Goal: Task Accomplishment & Management: Manage account settings

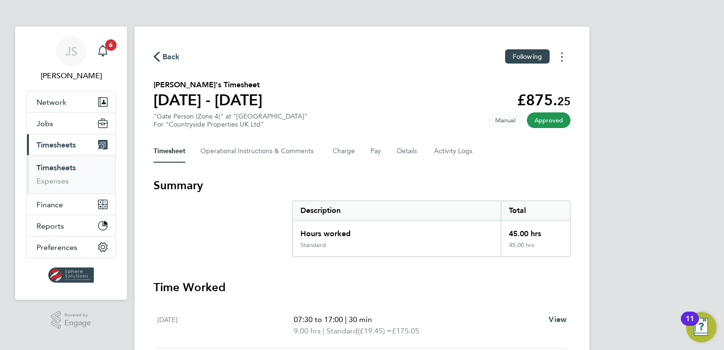
click at [565, 59] on button "Timesheets Menu" at bounding box center [561, 56] width 17 height 15
click at [535, 71] on link "Download timesheet" at bounding box center [514, 77] width 114 height 19
click at [59, 165] on link "Timesheets" at bounding box center [55, 167] width 39 height 9
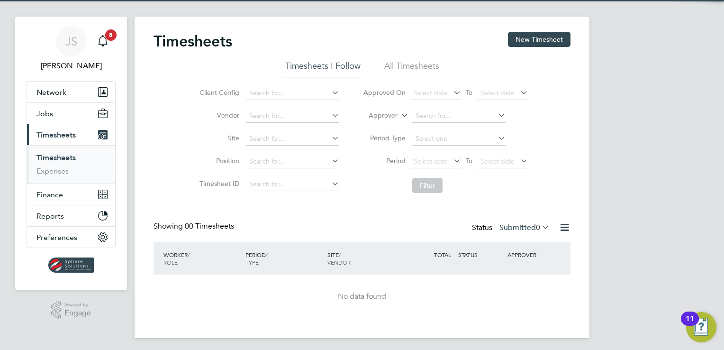
scroll to position [13, 0]
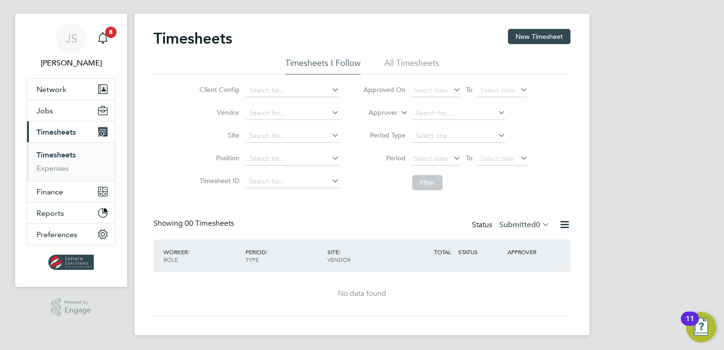
drag, startPoint x: 506, startPoint y: 217, endPoint x: 513, endPoint y: 226, distance: 11.2
click at [506, 218] on div "Timesheets New Timesheet Timesheets I Follow All Timesheets Client Config Vendo…" at bounding box center [362, 172] width 417 height 287
click at [512, 226] on label "Submitted 0" at bounding box center [524, 224] width 50 height 9
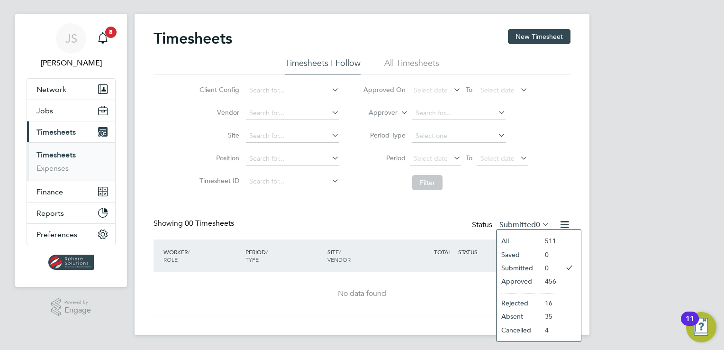
click at [517, 280] on li "Approved" at bounding box center [519, 280] width 44 height 13
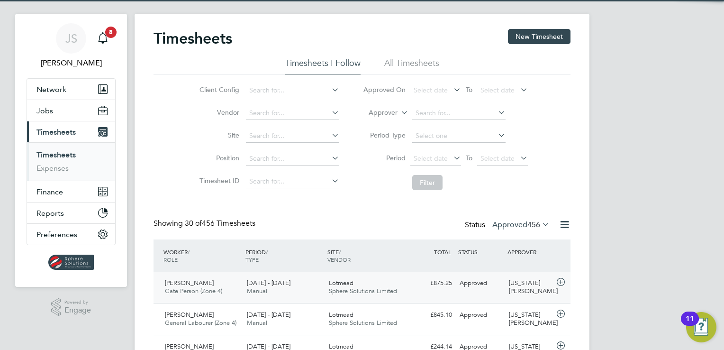
scroll to position [0, 0]
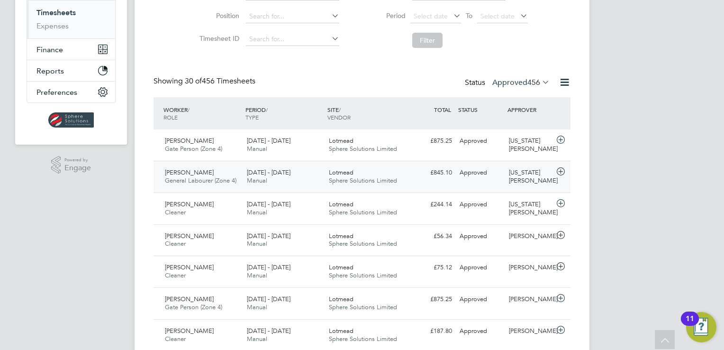
click at [428, 174] on div "£845.10 Approved" at bounding box center [431, 173] width 49 height 16
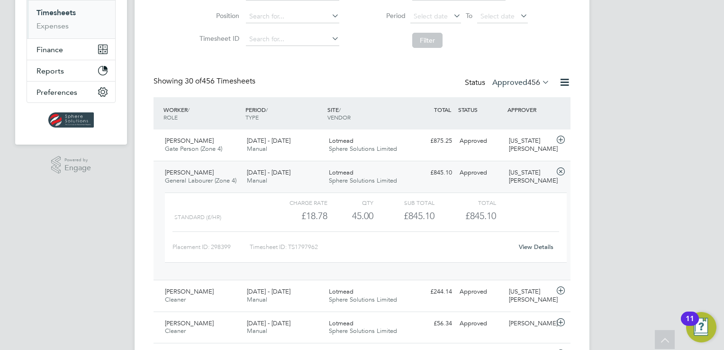
click at [523, 247] on link "View Details" at bounding box center [536, 247] width 35 height 8
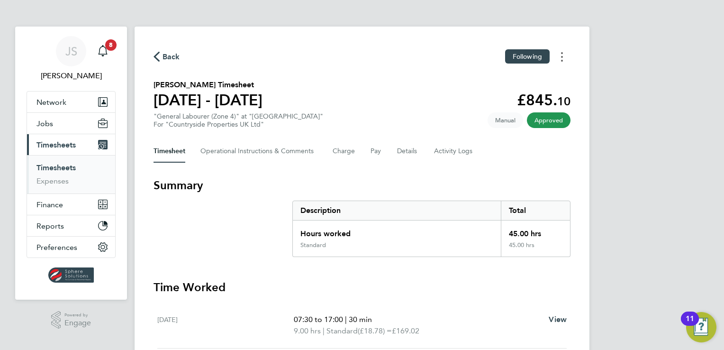
click at [554, 60] on button "Timesheets Menu" at bounding box center [561, 56] width 17 height 15
click at [534, 79] on link "Download timesheet" at bounding box center [514, 77] width 114 height 19
click at [63, 166] on link "Timesheets" at bounding box center [55, 167] width 39 height 9
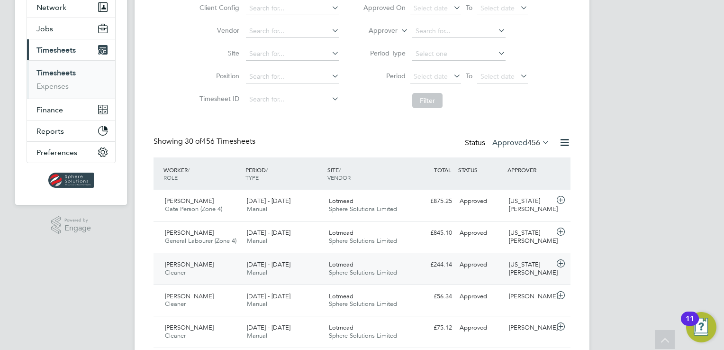
click at [511, 262] on div "[US_STATE][PERSON_NAME]" at bounding box center [529, 269] width 49 height 24
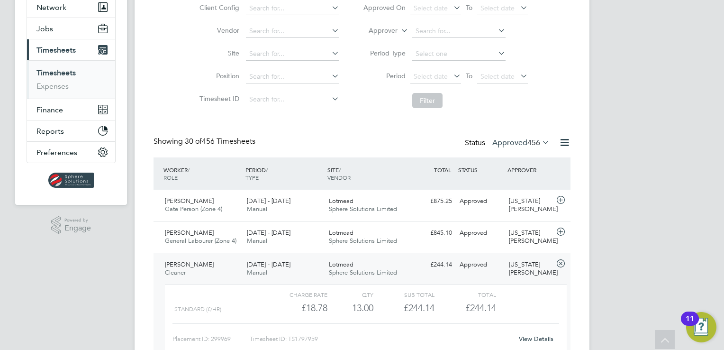
click at [528, 335] on link "View Details" at bounding box center [536, 339] width 35 height 8
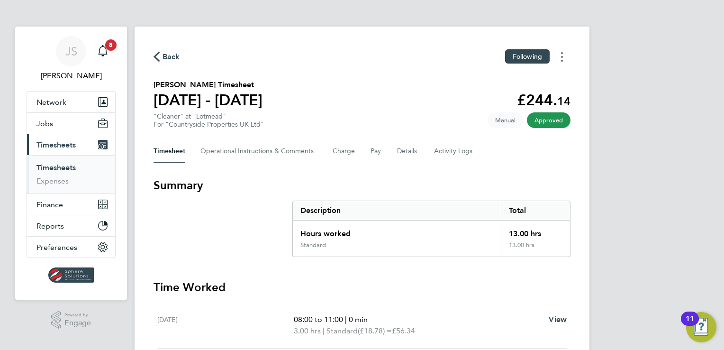
click at [565, 57] on button "Timesheets Menu" at bounding box center [561, 56] width 17 height 15
click at [546, 77] on link "Download timesheet" at bounding box center [514, 77] width 114 height 19
click at [690, 44] on div "JS Jack Spencer Notifications 8 Applications: Network Team Members Businesses S…" at bounding box center [362, 342] width 724 height 685
